Goal: Navigation & Orientation: Find specific page/section

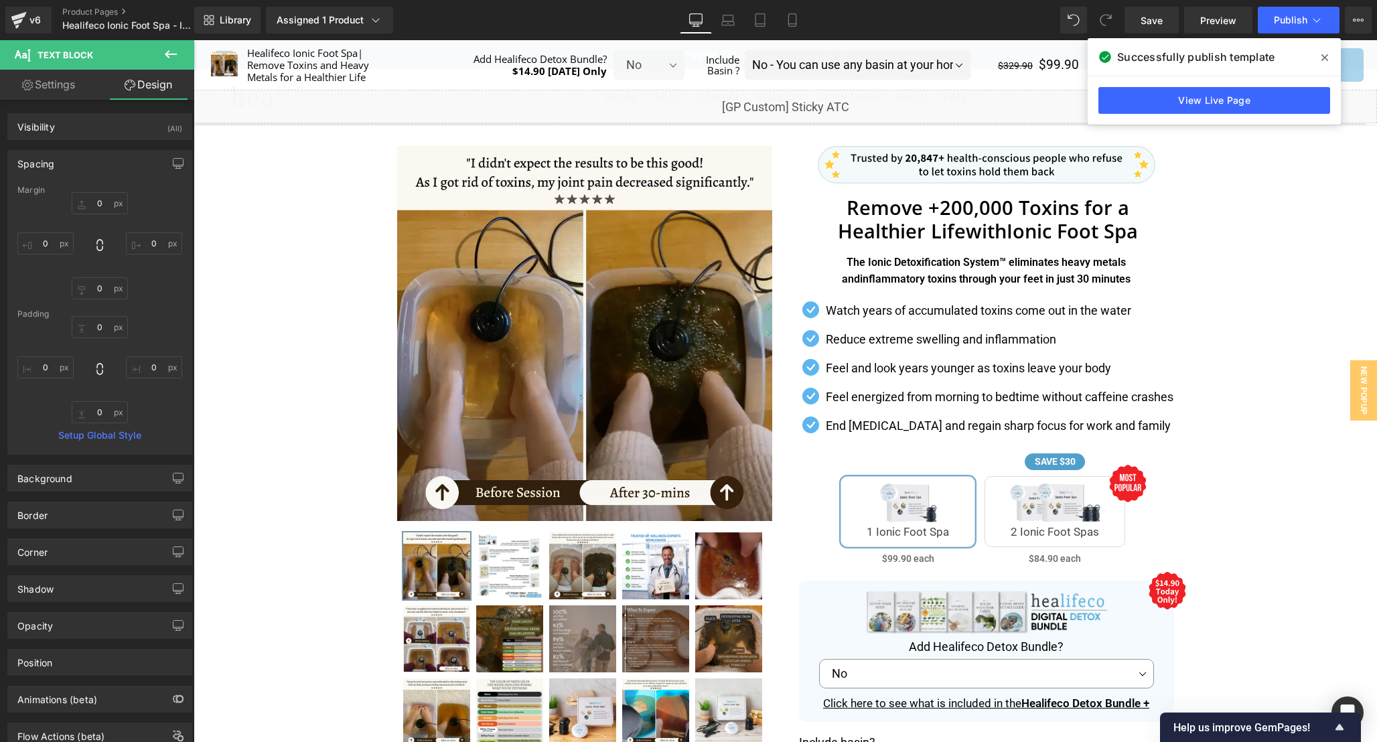
click at [1323, 59] on icon at bounding box center [1324, 57] width 7 height 7
